Goal: Use online tool/utility: Utilize a website feature to perform a specific function

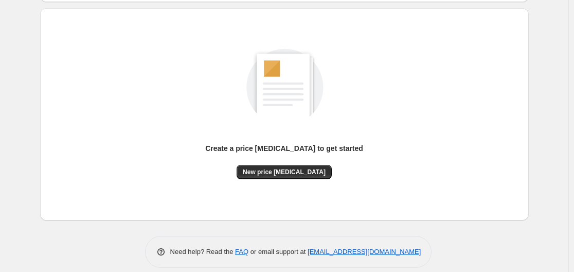
scroll to position [114, 0]
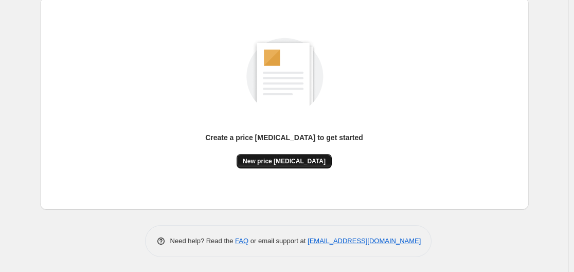
click at [310, 157] on span "New price [MEDICAL_DATA]" at bounding box center [284, 161] width 83 height 8
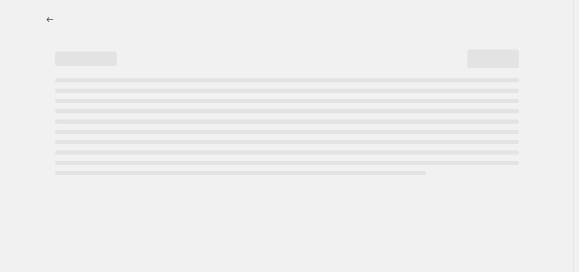
select select "percentage"
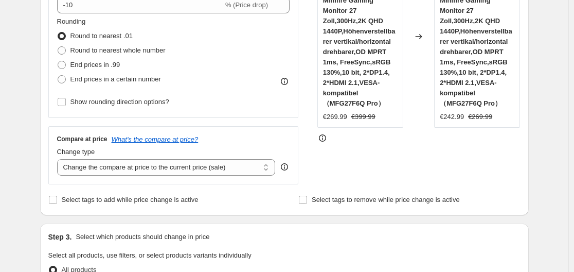
scroll to position [206, 0]
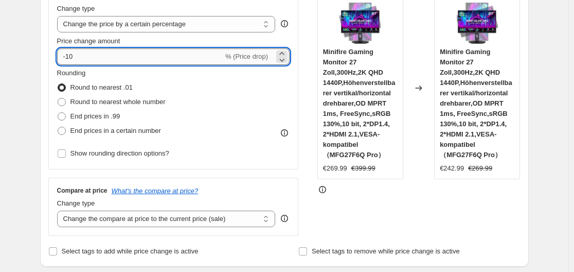
drag, startPoint x: 67, startPoint y: 56, endPoint x: 104, endPoint y: 59, distance: 37.2
click at [104, 59] on input "-10" at bounding box center [140, 56] width 166 height 16
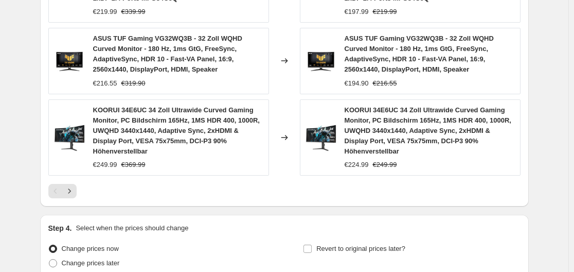
scroll to position [917, 0]
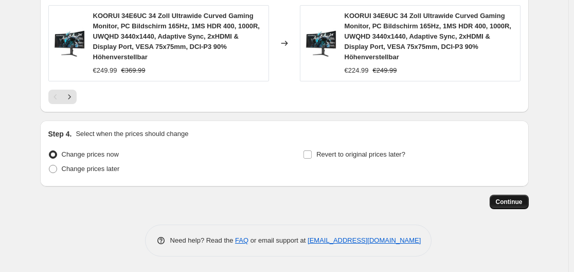
type input "-30"
click at [513, 200] on span "Continue" at bounding box center [509, 201] width 27 height 8
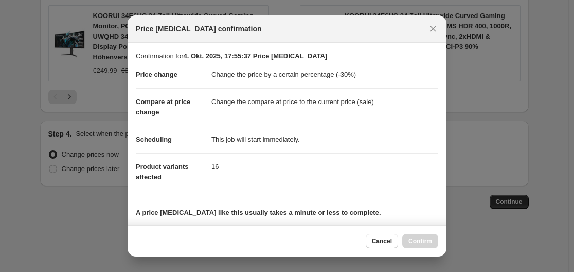
scroll to position [161, 0]
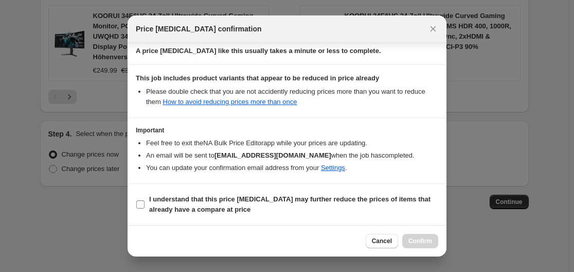
drag, startPoint x: 140, startPoint y: 203, endPoint x: 165, endPoint y: 203, distance: 24.7
click at [142, 203] on input "I understand that this price [MEDICAL_DATA] may further reduce the prices of it…" at bounding box center [140, 204] width 8 height 8
checkbox input "true"
click at [418, 241] on span "Confirm" at bounding box center [420, 241] width 24 height 8
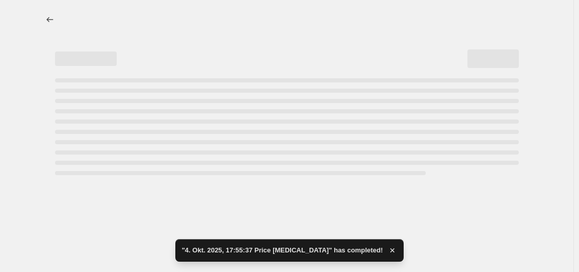
select select "percentage"
